Goal: Task Accomplishment & Management: Use online tool/utility

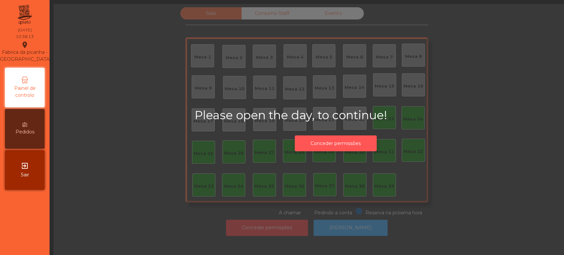
click at [341, 140] on button "Conceder permissões" at bounding box center [335, 143] width 82 height 16
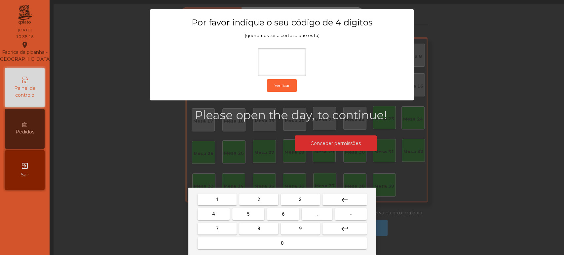
click at [224, 198] on button "1" at bounding box center [216, 199] width 39 height 12
click at [299, 198] on span "3" at bounding box center [300, 199] width 3 height 5
click at [256, 211] on button "5" at bounding box center [248, 214] width 32 height 12
click at [277, 243] on button "0" at bounding box center [281, 243] width 169 height 12
type input "****"
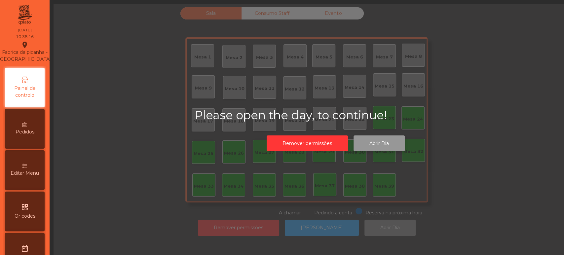
click at [373, 143] on button "Abrir Dia" at bounding box center [378, 143] width 51 height 16
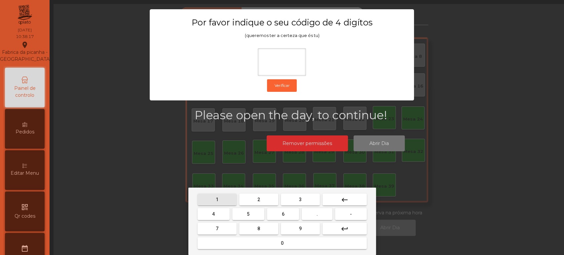
click at [222, 196] on button "1" at bounding box center [216, 199] width 39 height 12
click at [281, 197] on button "3" at bounding box center [300, 199] width 39 height 12
click at [253, 211] on button "5" at bounding box center [248, 214] width 32 height 12
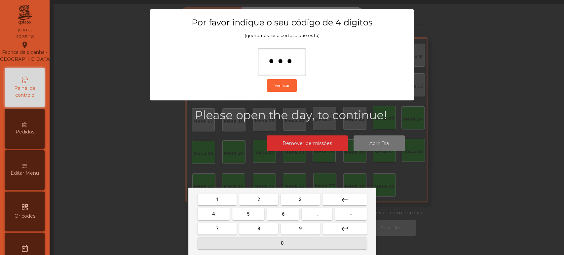
click at [261, 245] on button "0" at bounding box center [281, 243] width 169 height 12
type input "****"
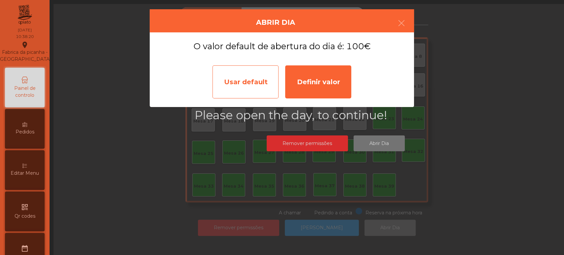
click at [244, 95] on div "Usar default" at bounding box center [245, 81] width 66 height 33
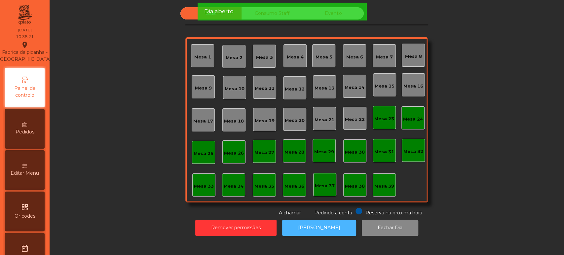
click at [315, 235] on button "[PERSON_NAME]" at bounding box center [319, 228] width 74 height 16
